Goal: Information Seeking & Learning: Compare options

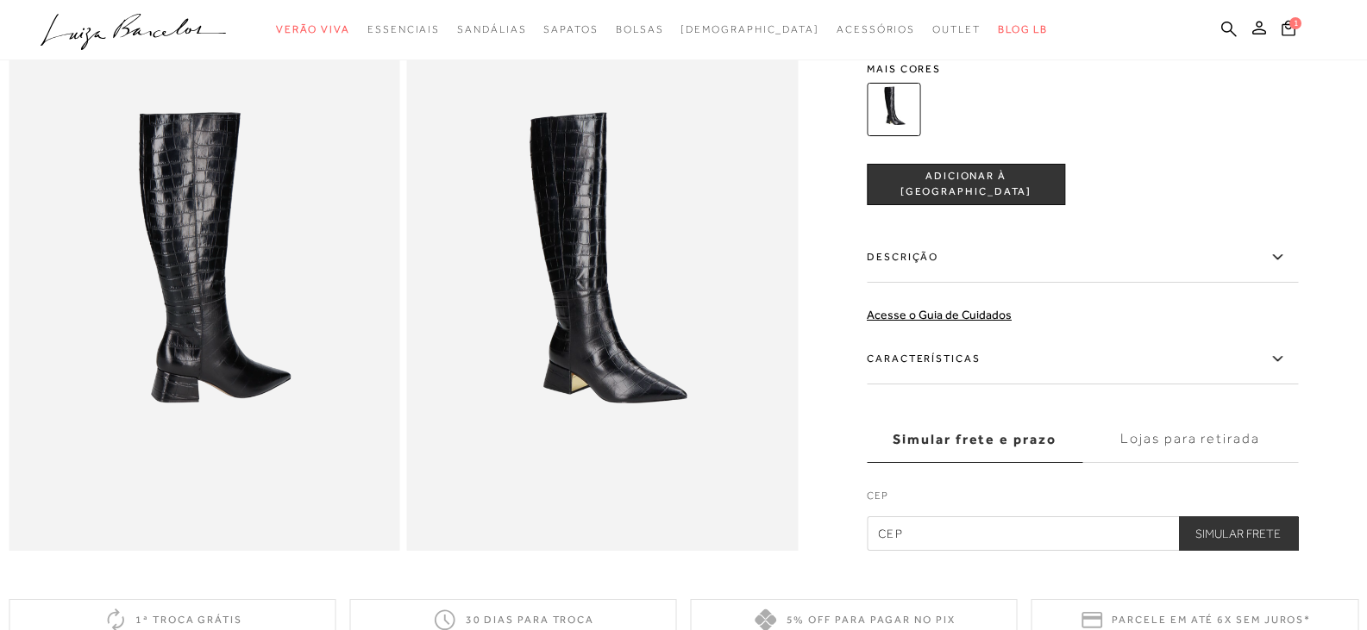
scroll to position [776, 0]
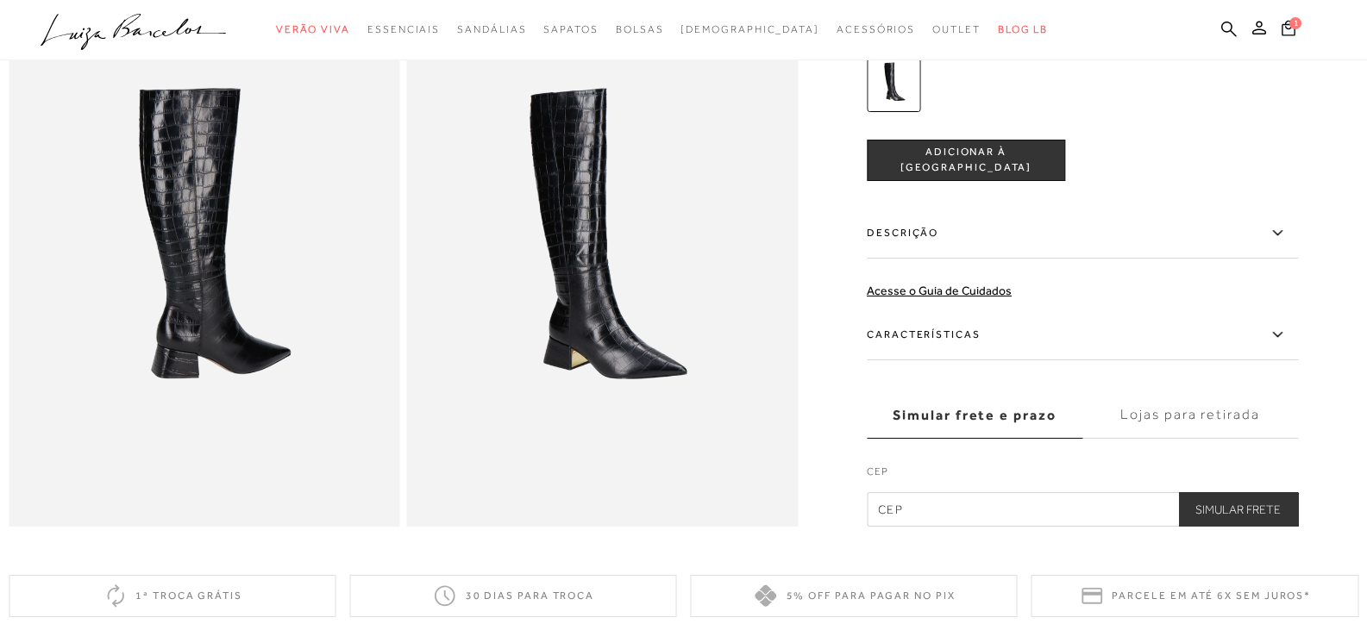
click at [1001, 353] on label "Características" at bounding box center [1082, 335] width 431 height 50
click at [0, 0] on input "Características" at bounding box center [0, 0] width 0 height 0
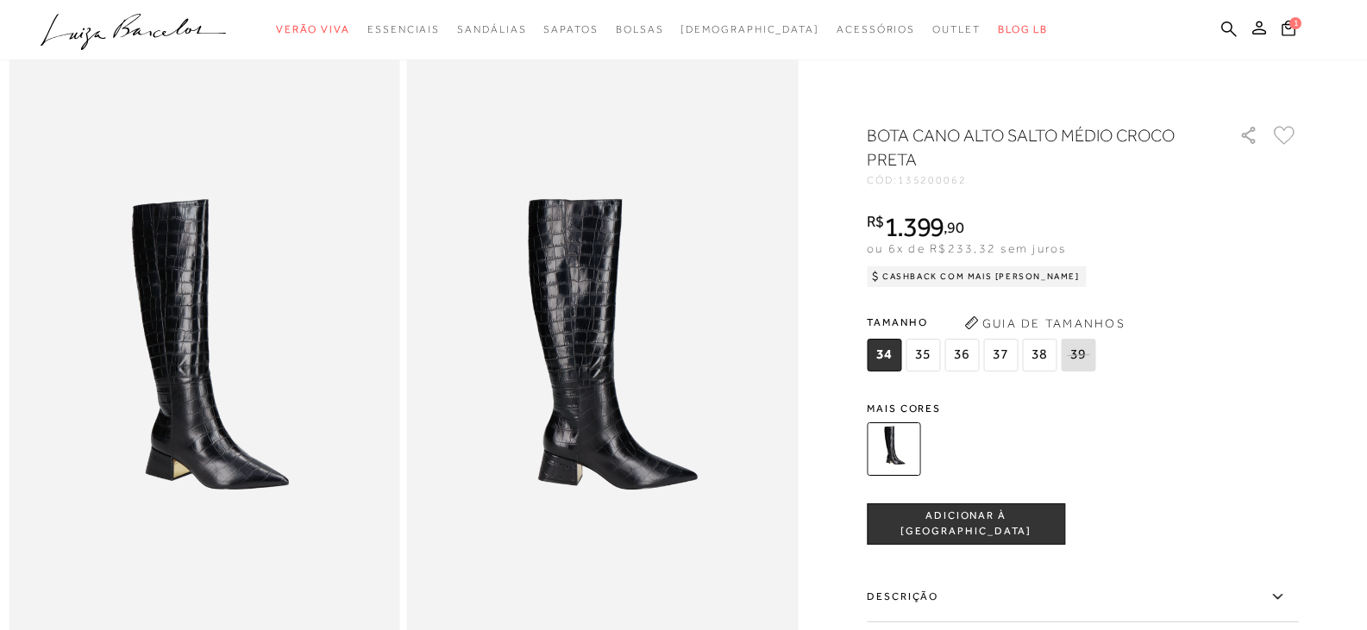
scroll to position [0, 0]
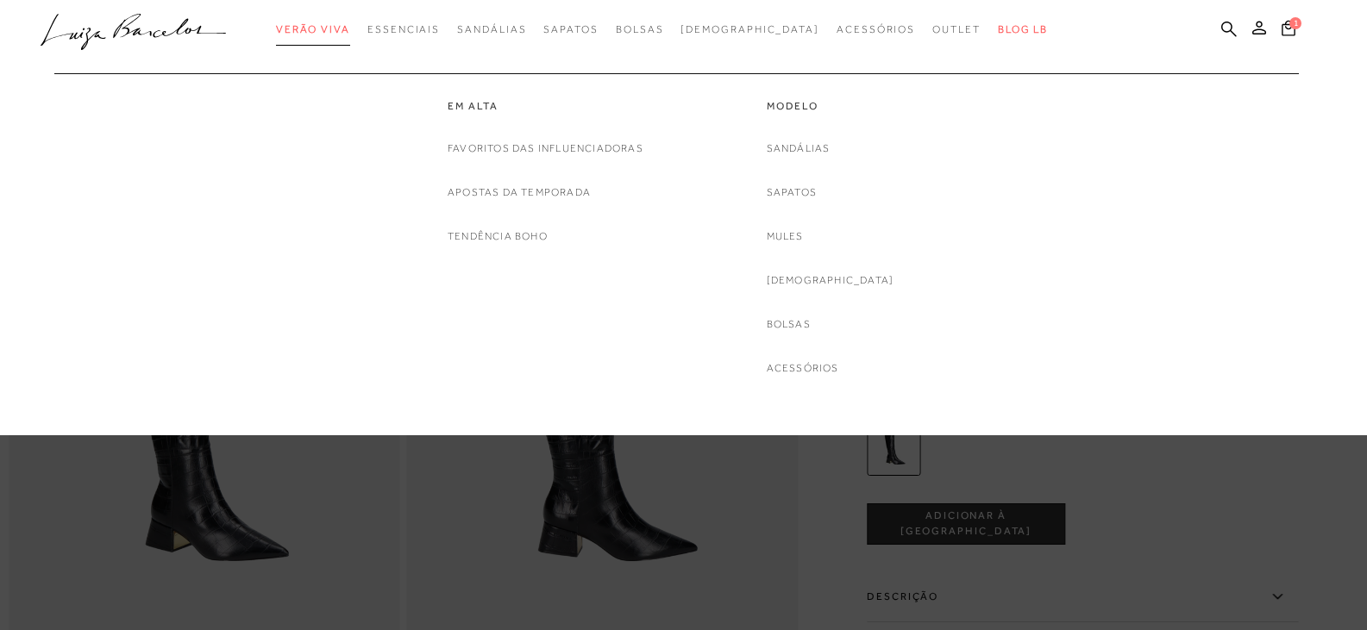
click at [350, 32] on span "Verão Viva" at bounding box center [313, 29] width 74 height 12
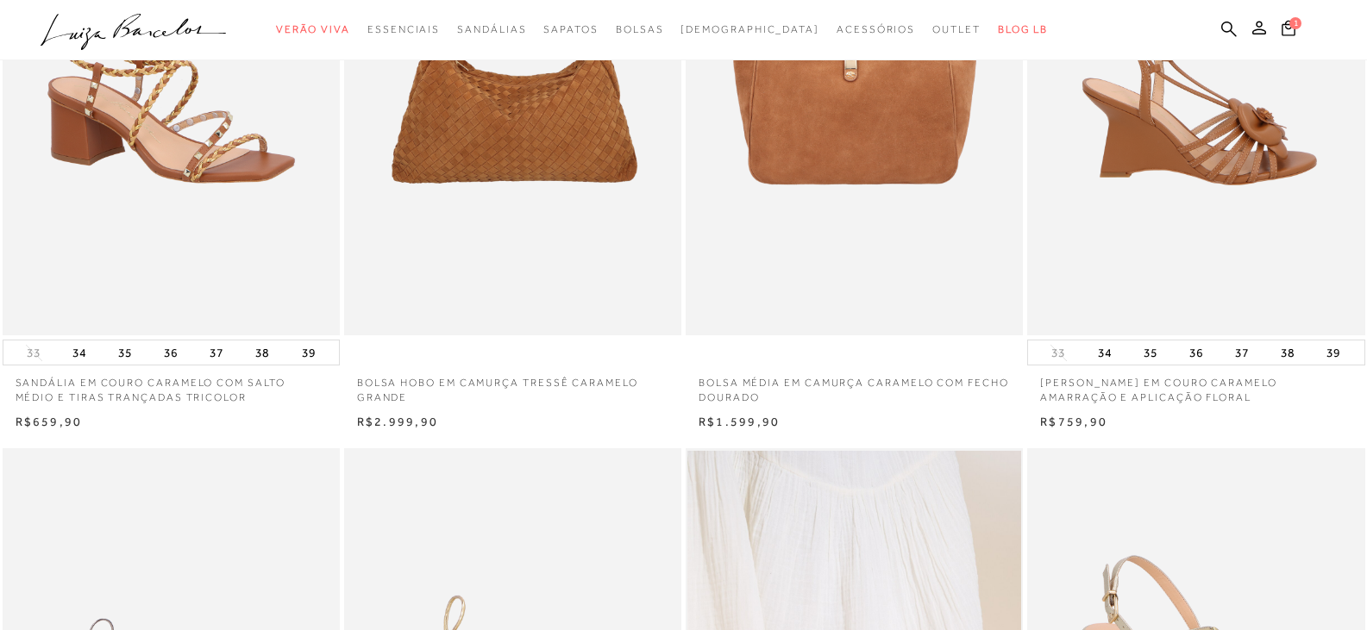
scroll to position [172, 0]
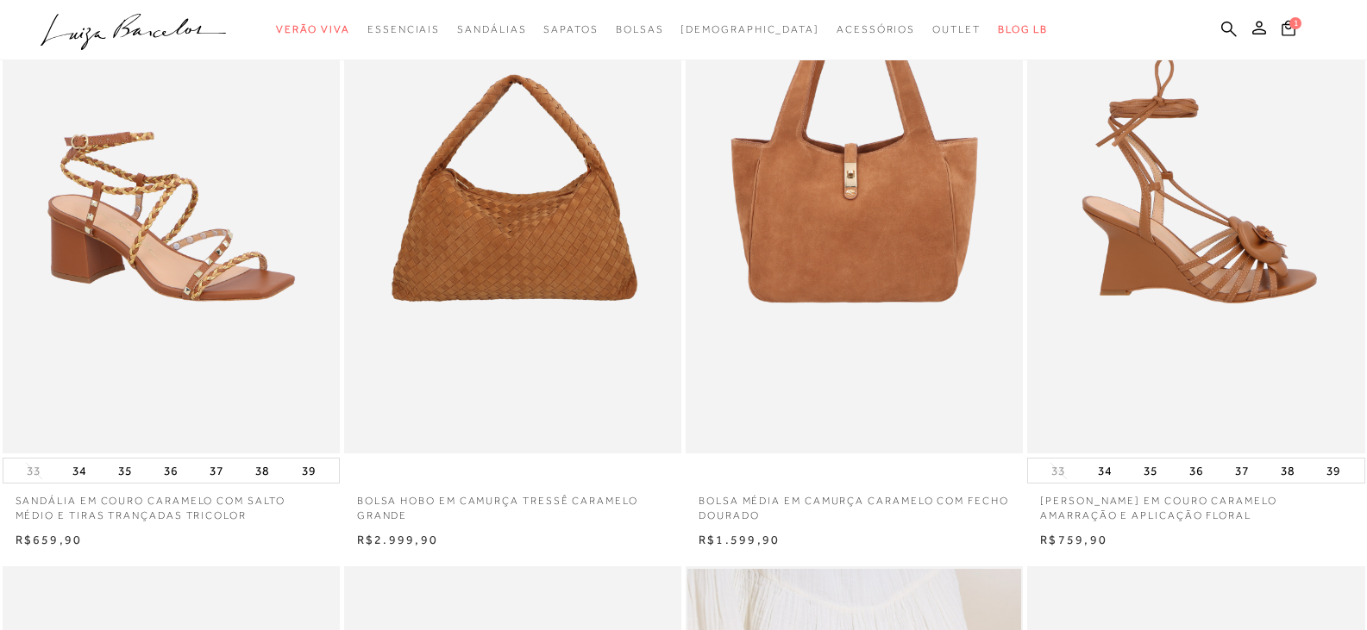
click at [1149, 266] on img at bounding box center [1196, 201] width 335 height 506
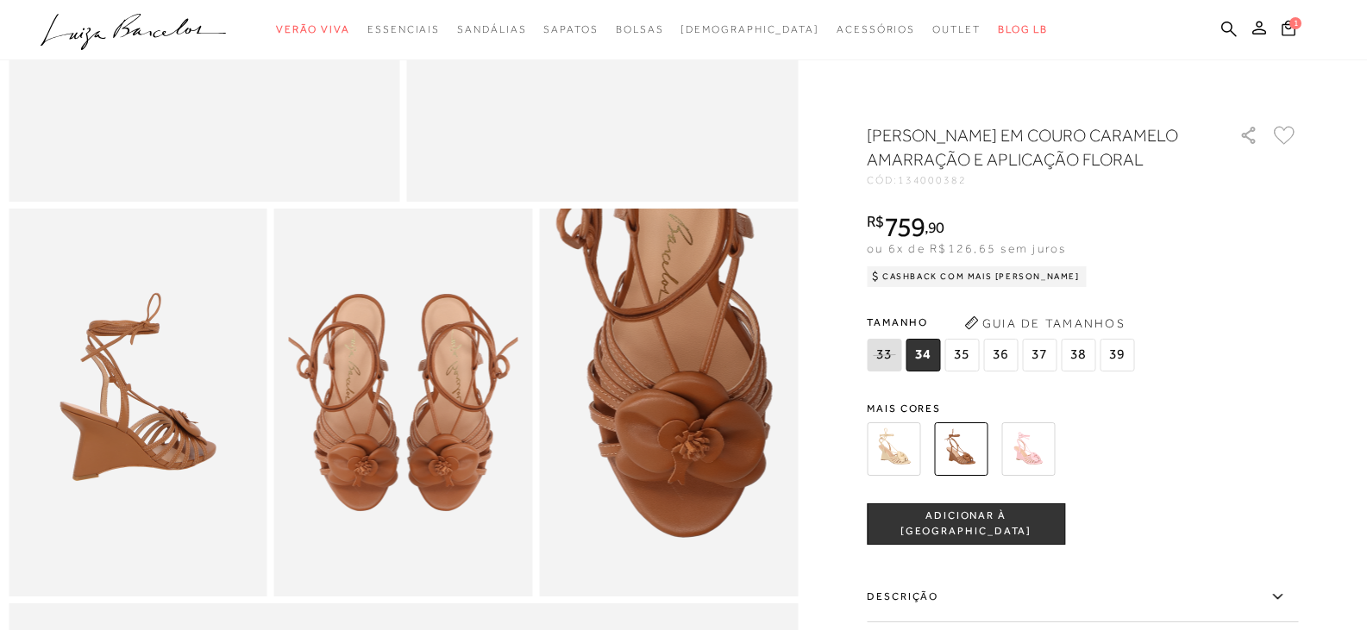
scroll to position [517, 0]
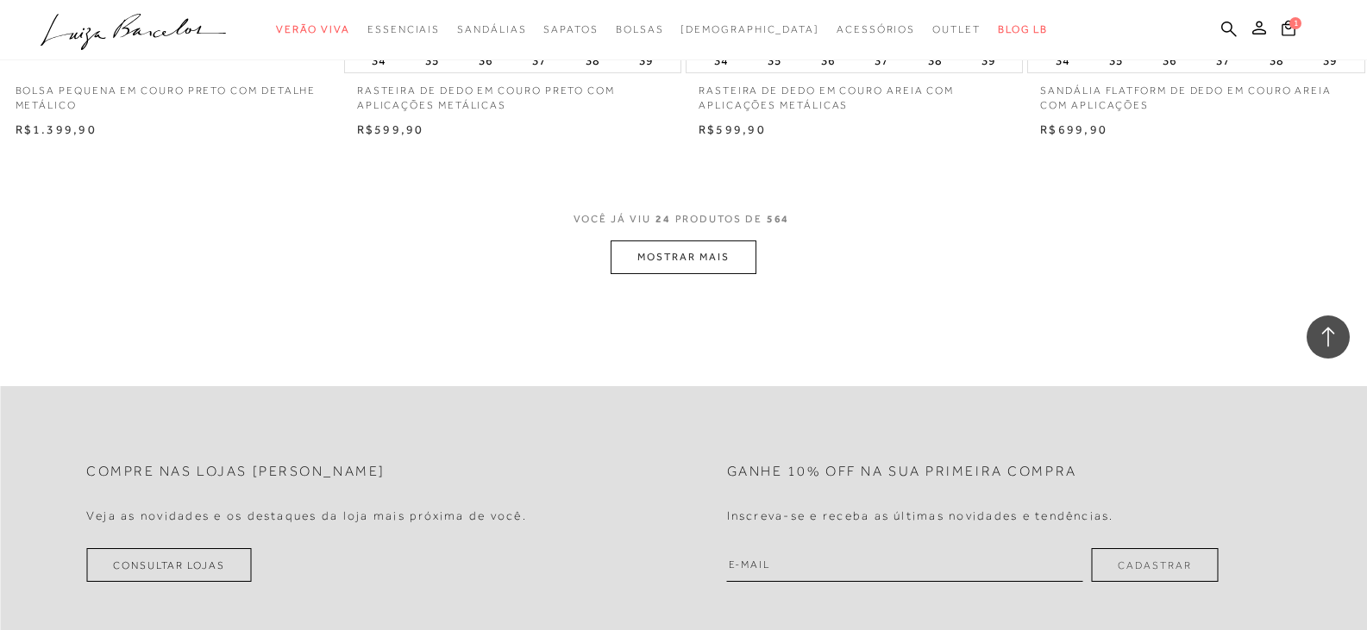
scroll to position [3705, 0]
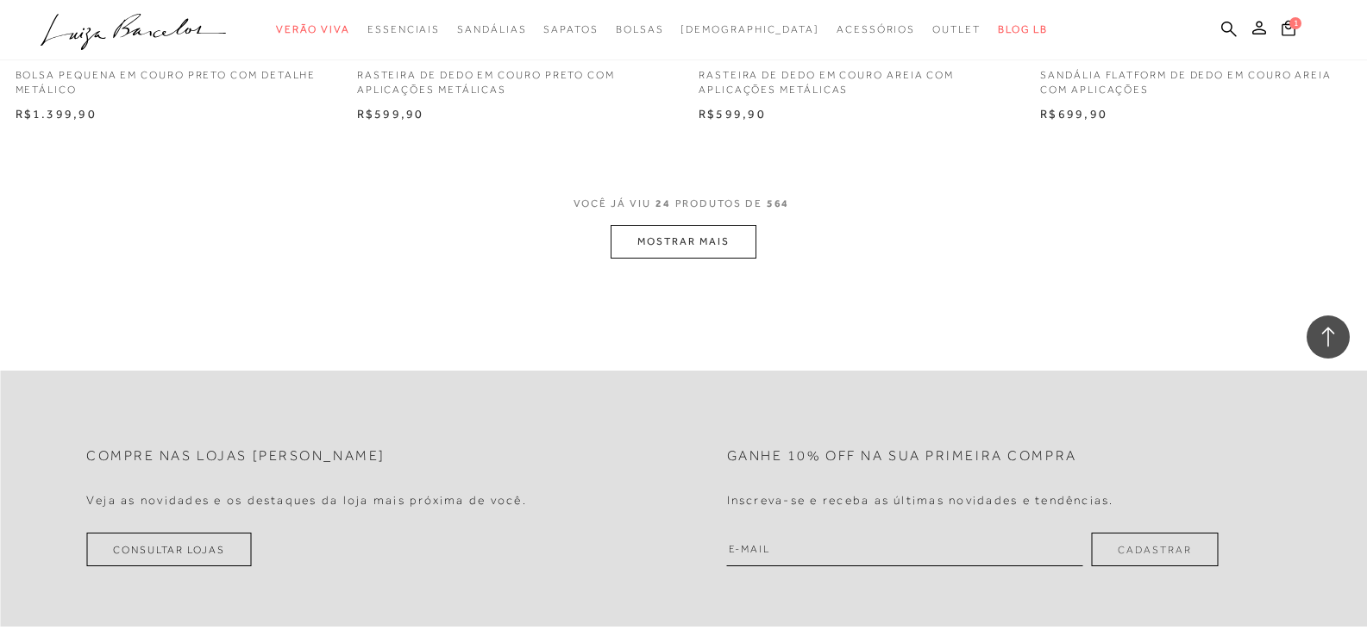
click at [696, 235] on button "MOSTRAR MAIS" at bounding box center [683, 242] width 145 height 34
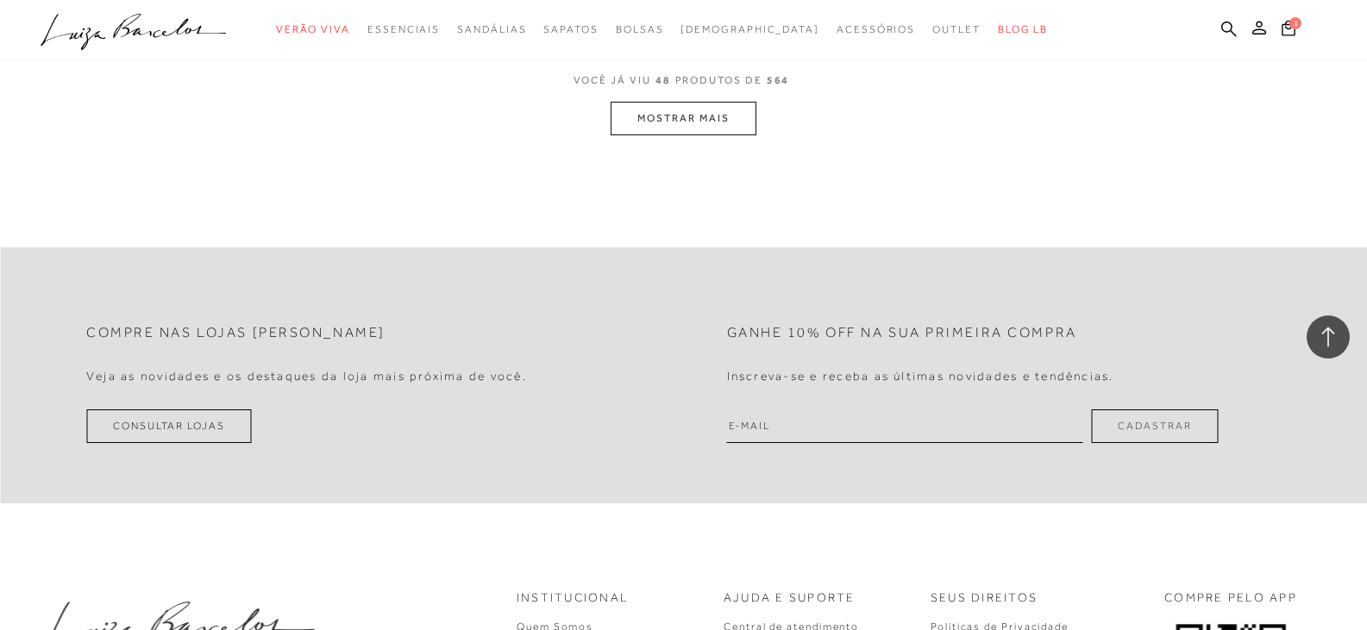
scroll to position [7586, 0]
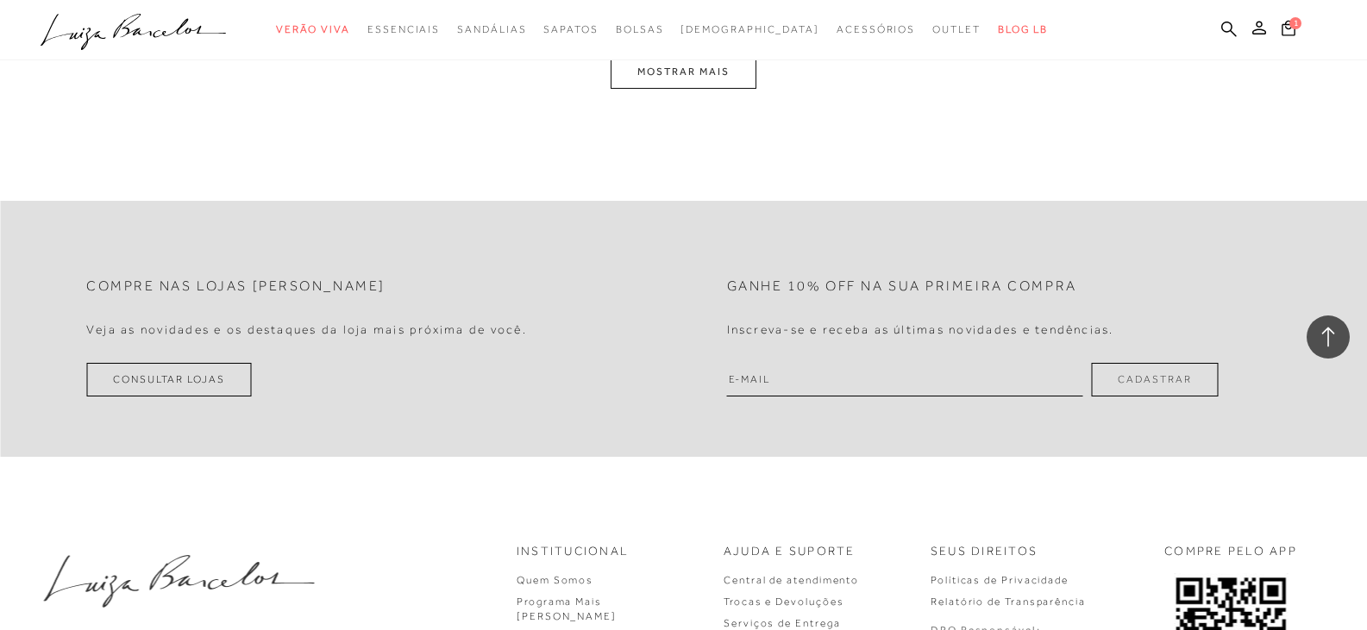
click at [687, 78] on button "MOSTRAR MAIS" at bounding box center [683, 72] width 145 height 34
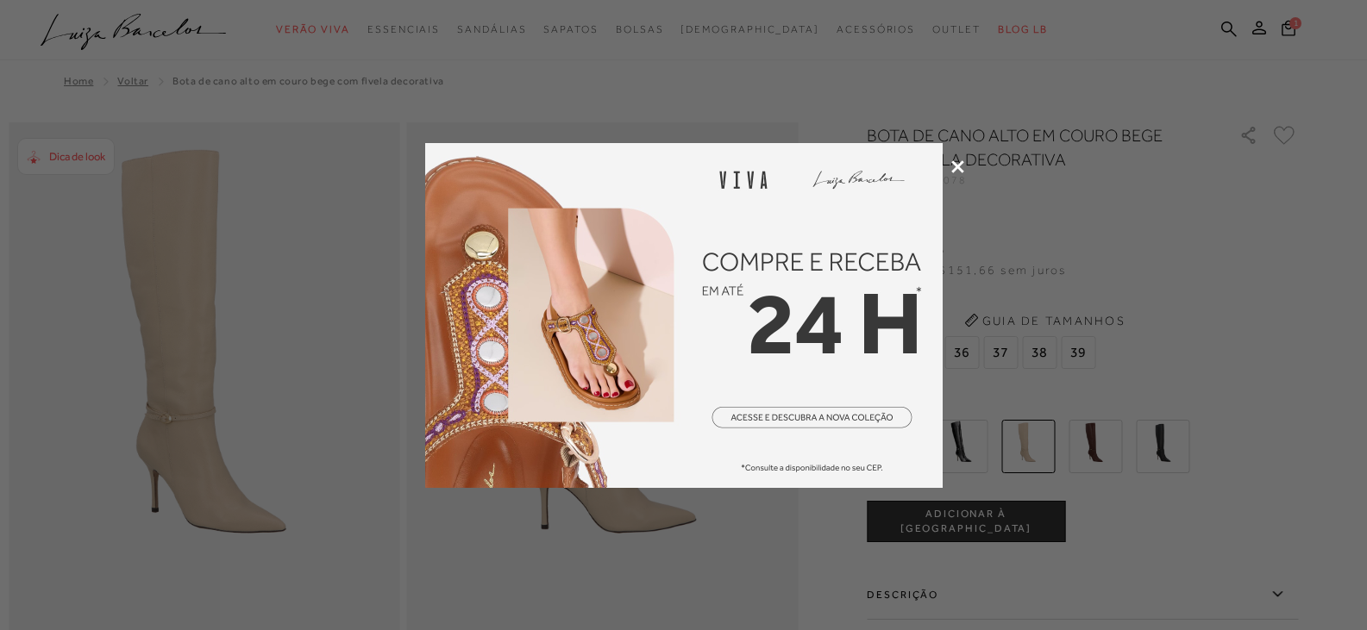
click at [961, 163] on icon at bounding box center [957, 166] width 13 height 13
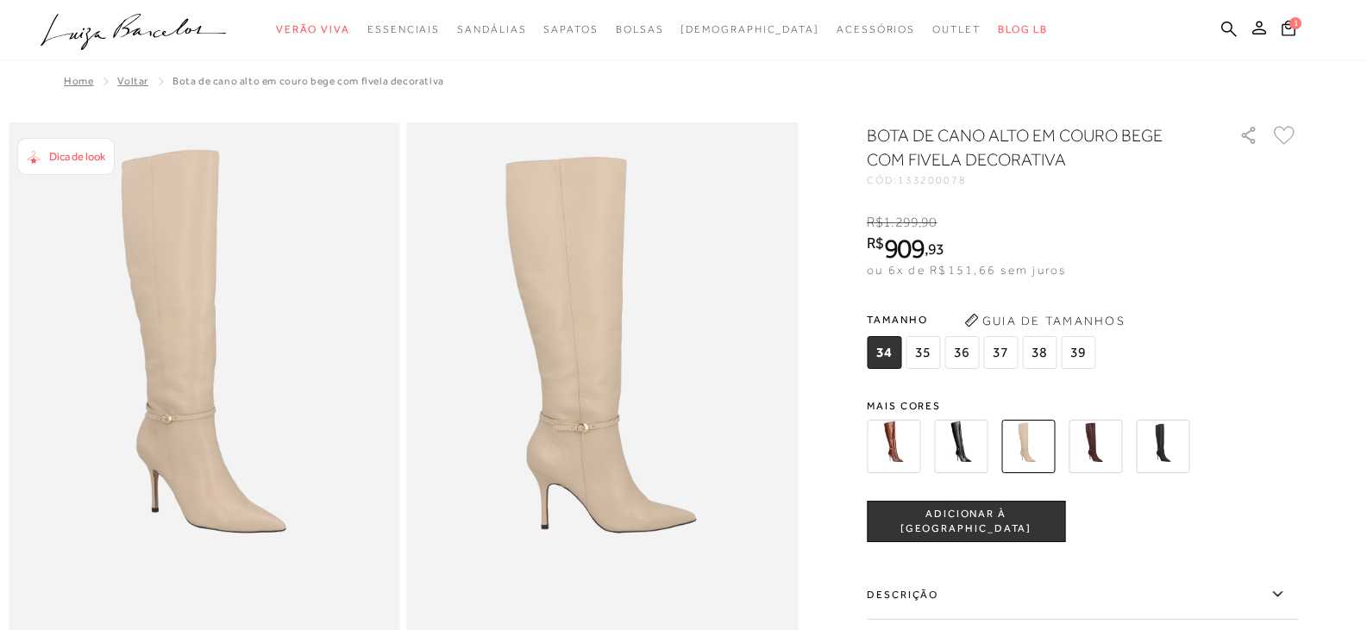
click at [901, 456] on img at bounding box center [893, 446] width 53 height 53
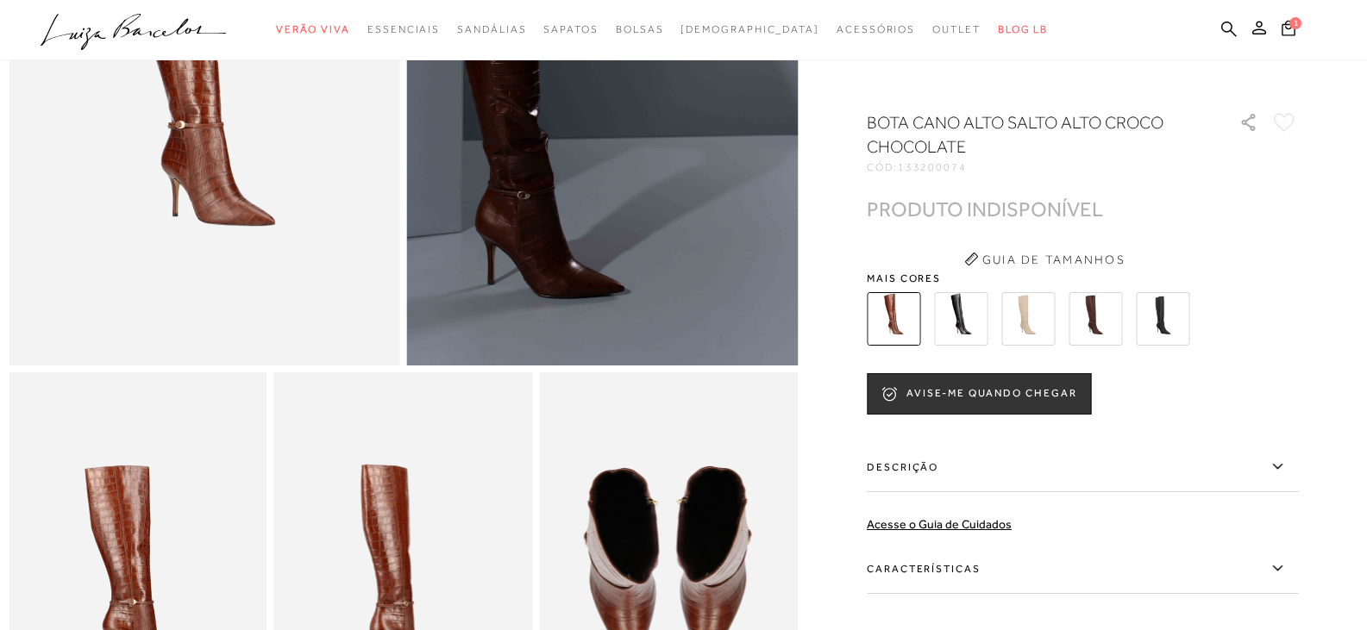
scroll to position [345, 0]
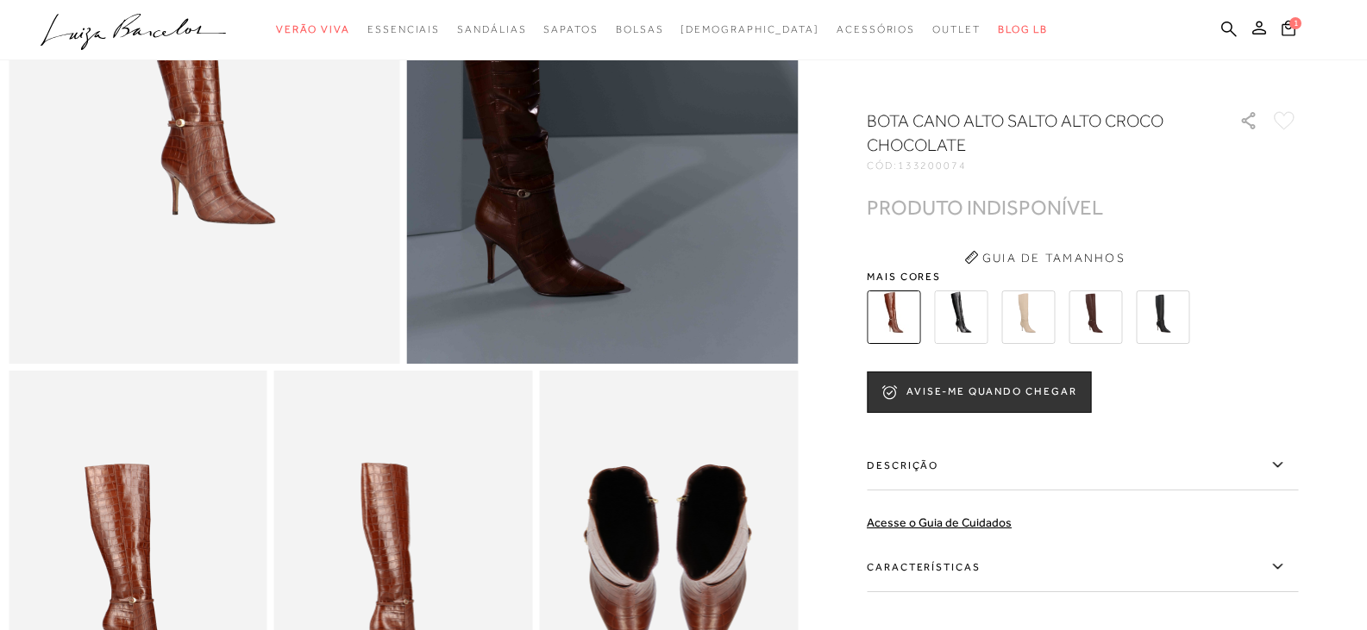
click at [1015, 574] on label "Características" at bounding box center [1082, 567] width 431 height 50
click at [0, 0] on input "Características" at bounding box center [0, 0] width 0 height 0
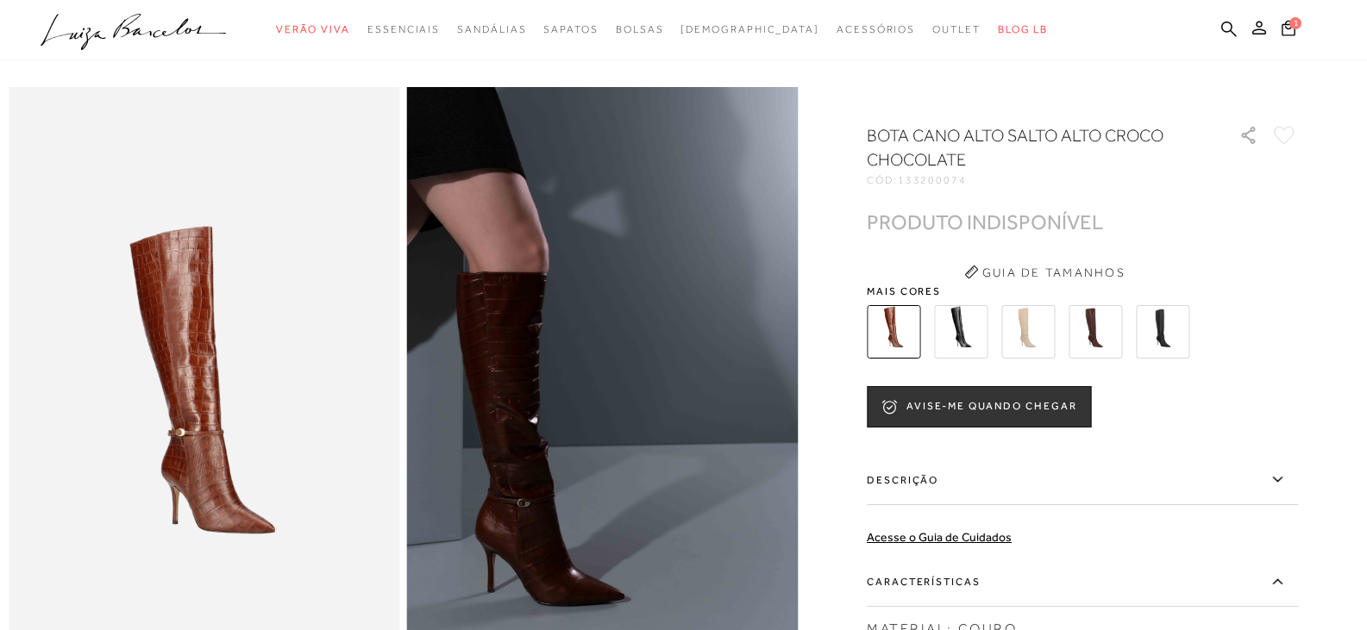
scroll to position [0, 0]
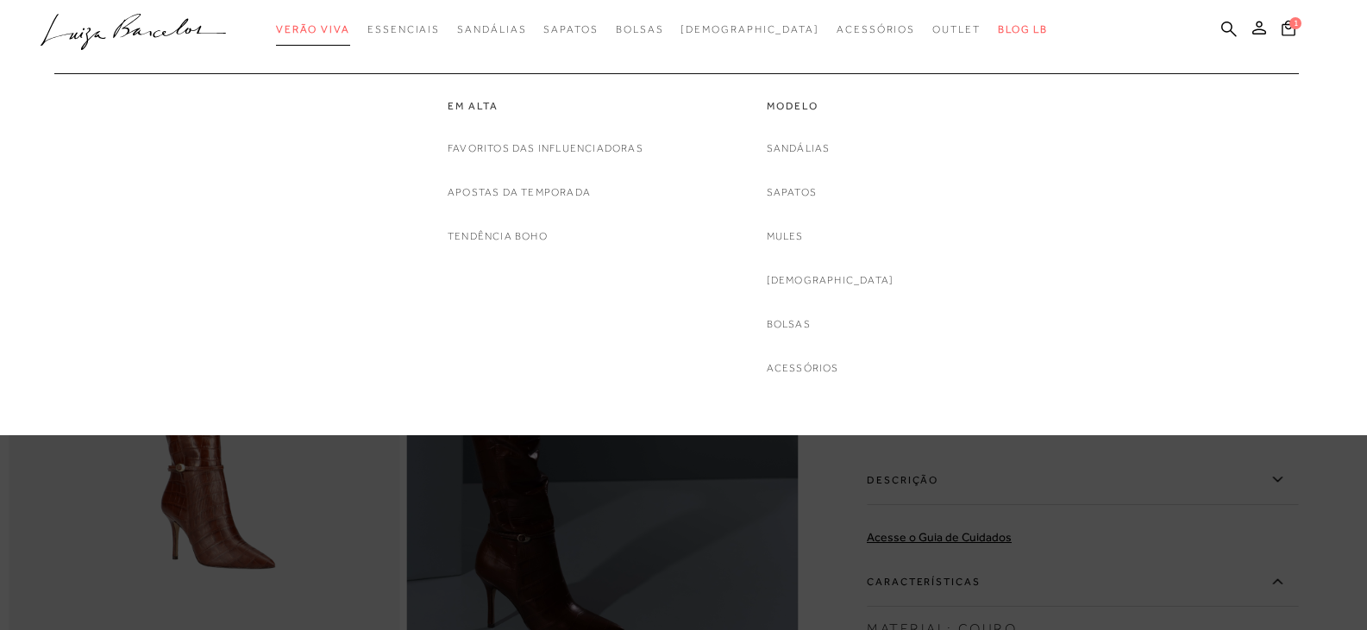
click at [342, 28] on span "Verão Viva" at bounding box center [313, 29] width 74 height 12
